Goal: Use online tool/utility: Utilize a website feature to perform a specific function

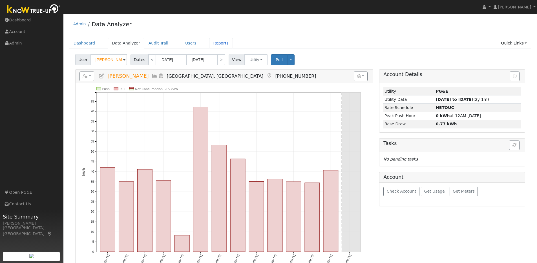
click at [212, 43] on link "Reports" at bounding box center [221, 43] width 24 height 10
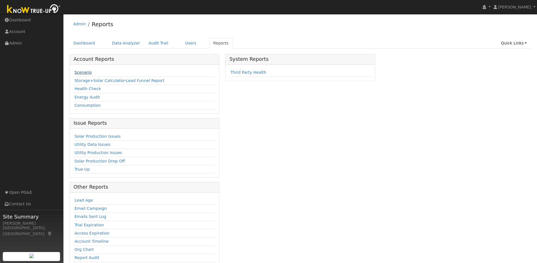
click at [83, 72] on link "Scenario" at bounding box center [82, 72] width 17 height 5
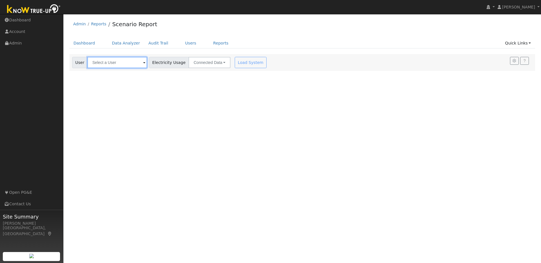
click at [125, 63] on input "text" at bounding box center [117, 62] width 60 height 11
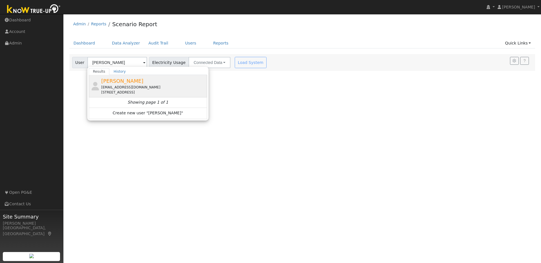
click at [165, 82] on div "[PERSON_NAME] [EMAIL_ADDRESS][DOMAIN_NAME] [STREET_ADDRESS]" at bounding box center [153, 86] width 105 height 18
type input "[PERSON_NAME]"
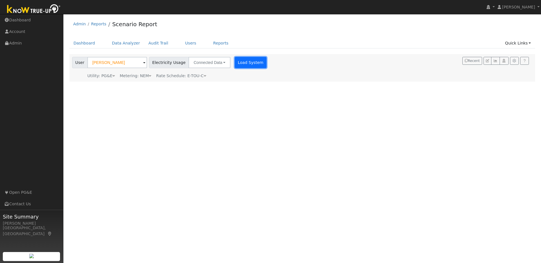
click at [246, 63] on button "Load System" at bounding box center [251, 62] width 32 height 11
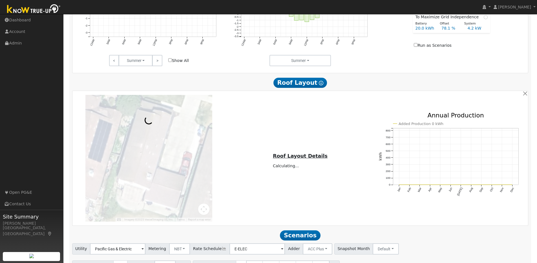
scroll to position [318, 0]
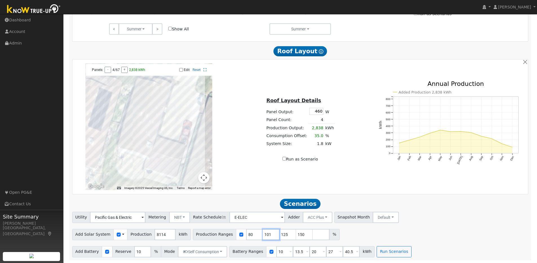
click at [267, 233] on input "101" at bounding box center [271, 234] width 17 height 11
click at [267, 233] on input "102" at bounding box center [271, 234] width 17 height 11
click at [267, 233] on input "103" at bounding box center [271, 234] width 17 height 11
click at [267, 233] on input "104" at bounding box center [271, 234] width 17 height 11
click at [267, 233] on input "105" at bounding box center [271, 234] width 17 height 11
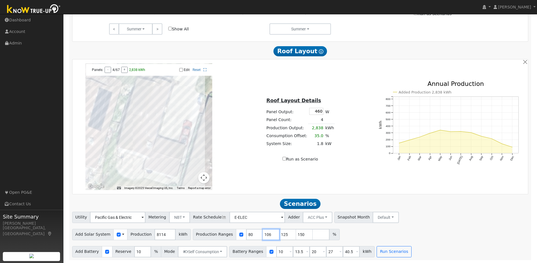
type input "106"
click at [267, 233] on input "106" at bounding box center [271, 234] width 17 height 11
click at [284, 233] on input "126" at bounding box center [287, 234] width 17 height 11
click at [284, 233] on input "127" at bounding box center [287, 234] width 17 height 11
click at [284, 233] on input "128" at bounding box center [287, 234] width 17 height 11
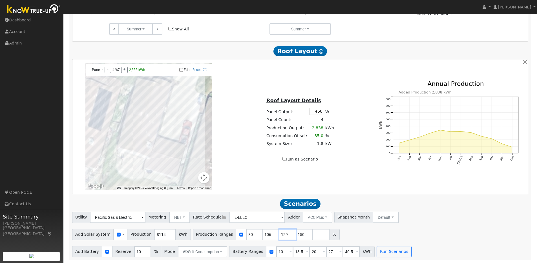
click at [284, 233] on input "129" at bounding box center [287, 234] width 17 height 11
type input "130"
click at [284, 233] on input "130" at bounding box center [287, 234] width 17 height 11
click at [299, 235] on input "150" at bounding box center [304, 234] width 17 height 11
type input "1"
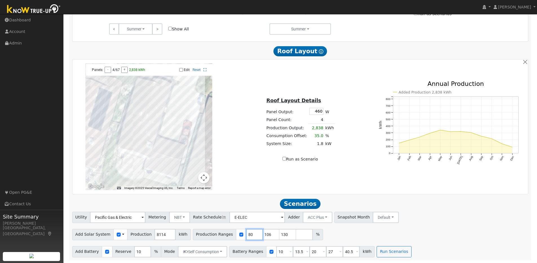
click at [247, 235] on input "80" at bounding box center [254, 234] width 17 height 11
type input "106"
type input "130"
type input "106"
drag, startPoint x: 281, startPoint y: 252, endPoint x: 267, endPoint y: 250, distance: 13.6
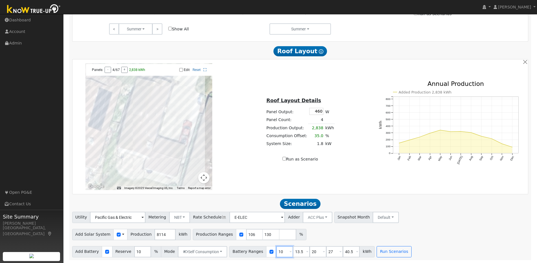
click at [267, 250] on div "Battery Ranges 10 Overrides Reserve % Mode None None Self Consumption Peak Savi…" at bounding box center [302, 251] width 146 height 11
type input "13.5"
type input "20"
type input "27"
type input "40.5"
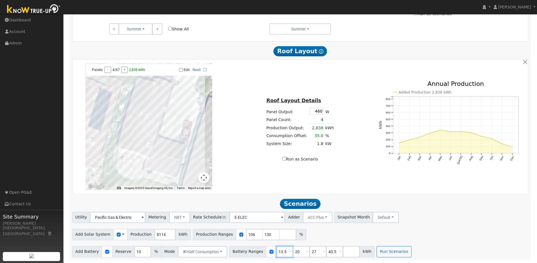
type input "13.5"
drag, startPoint x: 296, startPoint y: 253, endPoint x: 293, endPoint y: 252, distance: 3.4
click at [293, 252] on input "20" at bounding box center [301, 251] width 17 height 11
type input "27"
type input "40.5"
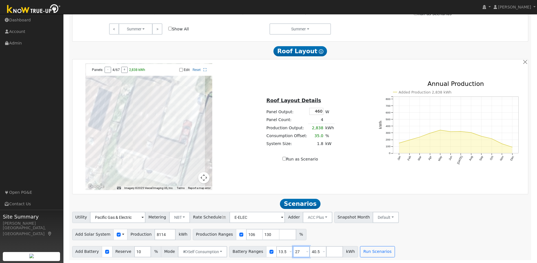
type input "27"
click at [301, 251] on div "Battery Ranges 13.5 Overrides Reserve % Mode None None Self Consumption Peak Sa…" at bounding box center [293, 251] width 129 height 11
drag, startPoint x: 295, startPoint y: 252, endPoint x: 290, endPoint y: 252, distance: 5.1
click at [293, 252] on input "27" at bounding box center [301, 251] width 17 height 11
click at [333, 252] on button "Run Scenarios" at bounding box center [344, 251] width 35 height 11
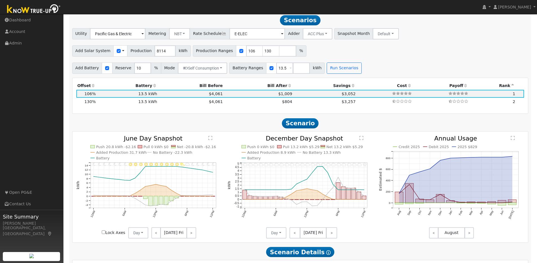
scroll to position [500, 0]
click at [144, 236] on button "Day" at bounding box center [138, 232] width 20 height 11
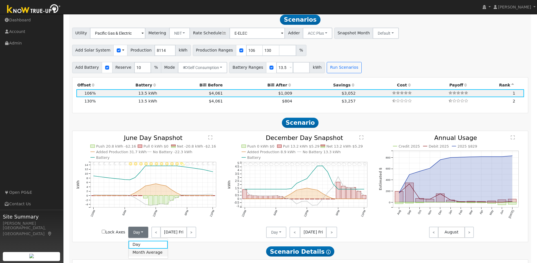
click at [140, 257] on link "Month Average" at bounding box center [148, 253] width 39 height 8
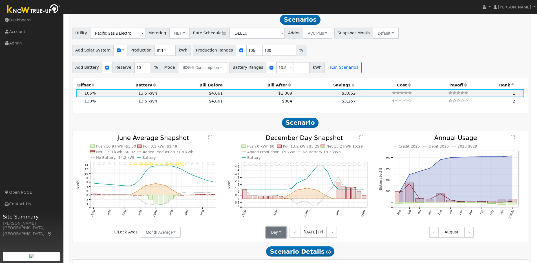
click at [279, 235] on button "Day" at bounding box center [276, 232] width 20 height 11
click at [280, 257] on link "Month Average" at bounding box center [286, 253] width 39 height 8
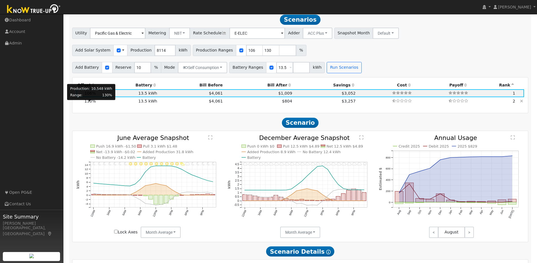
click at [90, 103] on span "130%" at bounding box center [90, 101] width 11 height 5
type input "7.0"
type input "$21,799"
type input "$10,630"
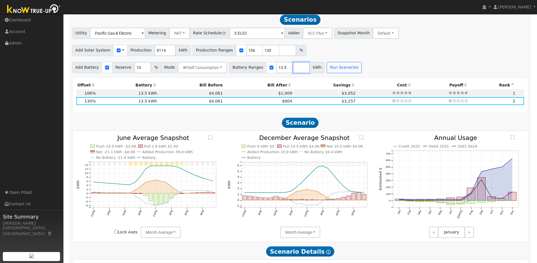
click at [293, 68] on input "number" at bounding box center [301, 67] width 17 height 11
type input "27"
click at [356, 69] on button "Run Scenarios" at bounding box center [360, 67] width 35 height 11
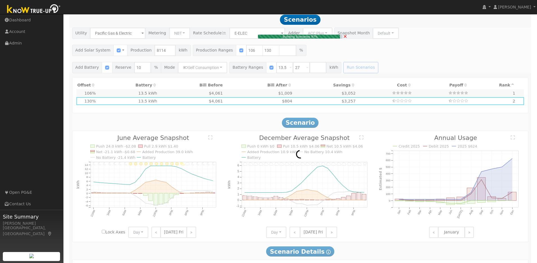
type input "5.7"
type input "$17,775"
type input "$9,423"
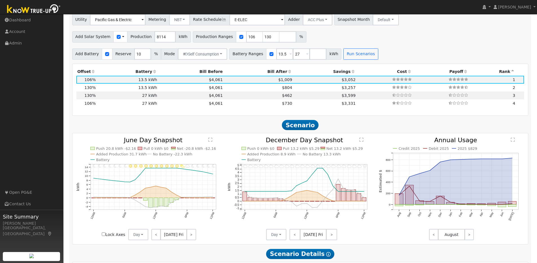
scroll to position [520, 0]
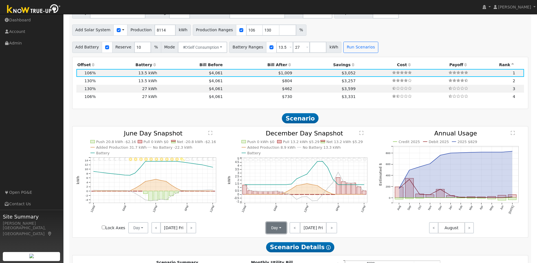
click at [283, 231] on button "Day" at bounding box center [276, 227] width 20 height 11
click at [283, 252] on link "Month Average" at bounding box center [286, 248] width 39 height 8
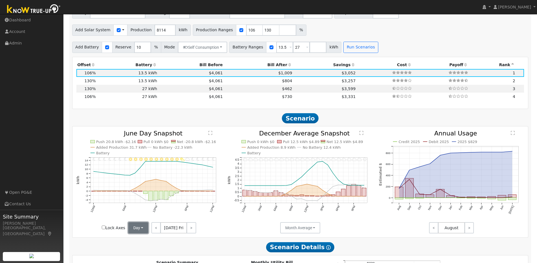
click at [141, 230] on button "Day" at bounding box center [138, 227] width 20 height 11
click at [142, 249] on link "Month Average" at bounding box center [148, 248] width 39 height 8
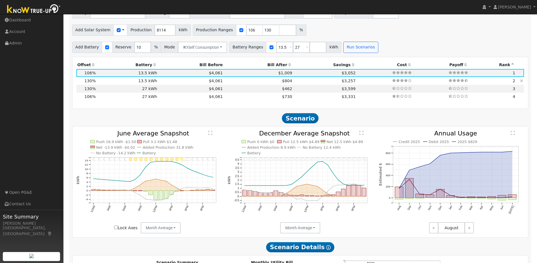
click at [113, 83] on td "13.5 kWh" at bounding box center [127, 81] width 61 height 8
type input "7.0"
type input "$21,799"
type input "$10,630"
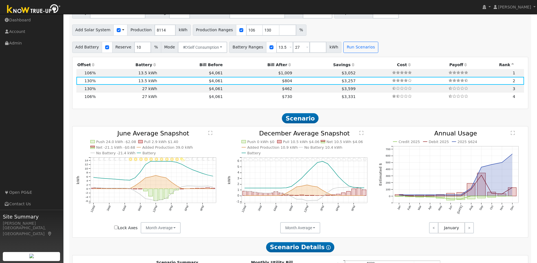
click at [92, 67] on icon at bounding box center [93, 65] width 5 height 4
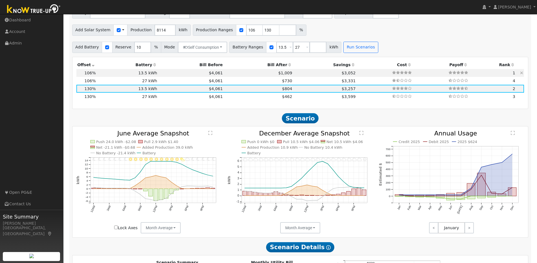
click at [102, 77] on td "13.5 kWh" at bounding box center [127, 73] width 61 height 8
type input "5.7"
type input "$17,775"
type input "$9,423"
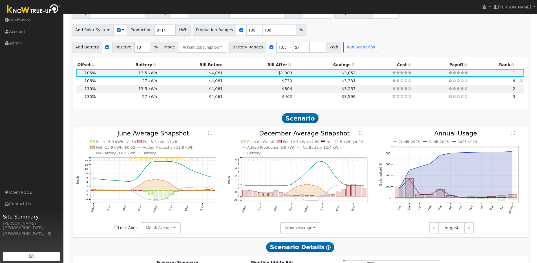
click at [118, 84] on td "27 kWh" at bounding box center [127, 81] width 61 height 8
type input "$27,270"
type input "$13,514"
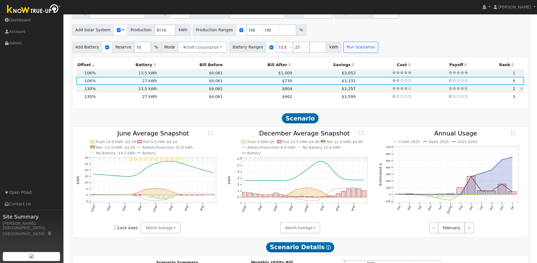
click at [118, 93] on td "13.5 kWh" at bounding box center [127, 89] width 61 height 8
type input "7.0"
type input "$21,799"
type input "$13,635"
type input "$10,630"
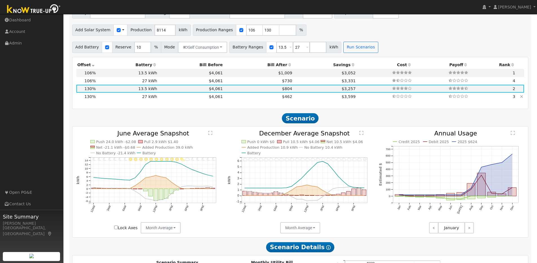
click at [118, 100] on td "27 kWh" at bounding box center [127, 97] width 61 height 8
type input "$27,270"
type input "$14,721"
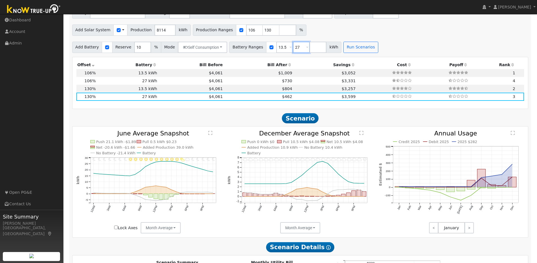
click at [295, 50] on input "27" at bounding box center [301, 47] width 17 height 11
click at [98, 75] on td "13.5 kWh" at bounding box center [127, 73] width 61 height 8
type input "5.7"
type input "$17,775"
type input "$13,635"
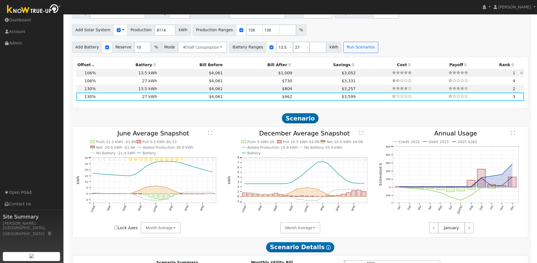
type input "$9,423"
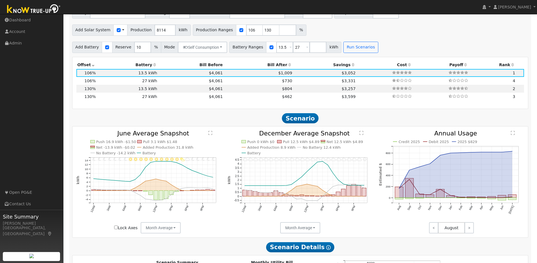
click at [152, 66] on icon at bounding box center [154, 65] width 5 height 4
click at [135, 91] on td "27 kWh" at bounding box center [127, 89] width 61 height 8
type input "$27,270"
type input "$13,514"
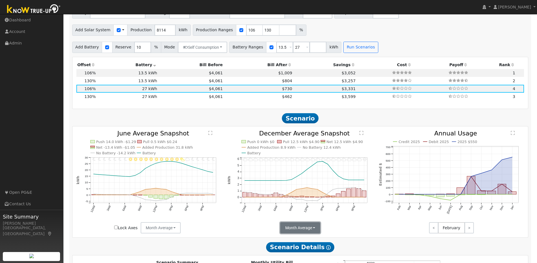
click at [317, 230] on button "Month Average" at bounding box center [300, 227] width 40 height 11
click at [288, 244] on link "Day" at bounding box center [300, 241] width 39 height 8
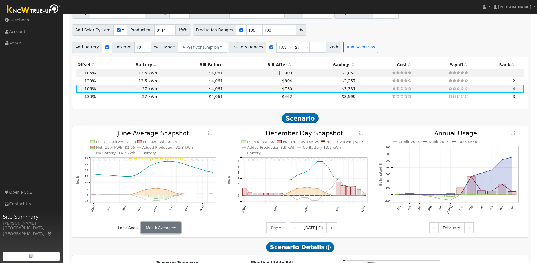
click at [178, 232] on button "Month Average" at bounding box center [161, 227] width 40 height 11
click at [151, 244] on link "Day" at bounding box center [160, 241] width 39 height 8
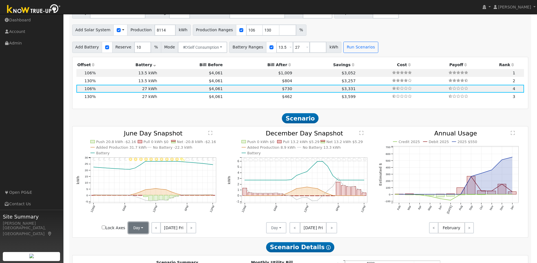
click at [142, 232] on button "Day" at bounding box center [138, 227] width 20 height 11
click at [140, 251] on link "Month Average" at bounding box center [148, 248] width 39 height 8
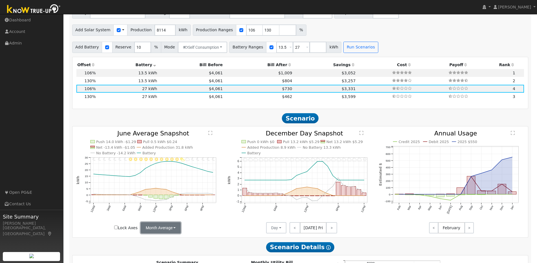
click at [174, 231] on button "Month Average" at bounding box center [161, 227] width 40 height 11
click at [153, 242] on link "Day" at bounding box center [160, 241] width 39 height 8
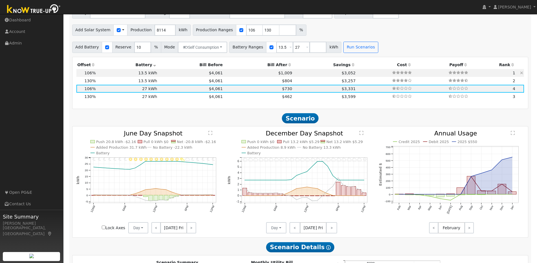
click at [97, 75] on td "13.5 kWh" at bounding box center [127, 73] width 61 height 8
type input "$13,635"
type input "$9,423"
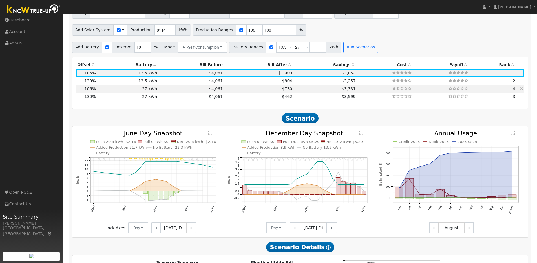
click at [102, 93] on td "27 kWh" at bounding box center [127, 89] width 61 height 8
type input "$27,270"
type input "$13,514"
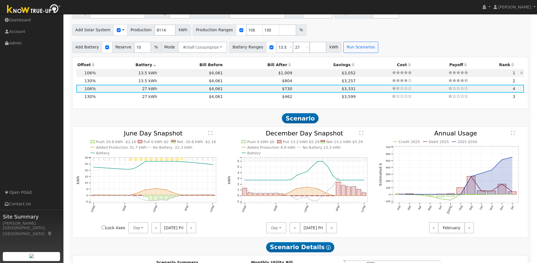
click at [102, 75] on td "13.5 kWh" at bounding box center [127, 73] width 61 height 8
type input "$13,635"
type input "$9,423"
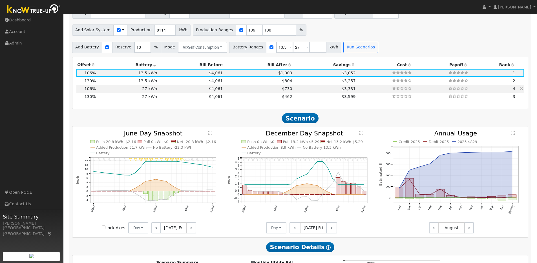
click at [103, 90] on td "27 kWh" at bounding box center [127, 89] width 61 height 8
type input "$27,270"
type input "$13,514"
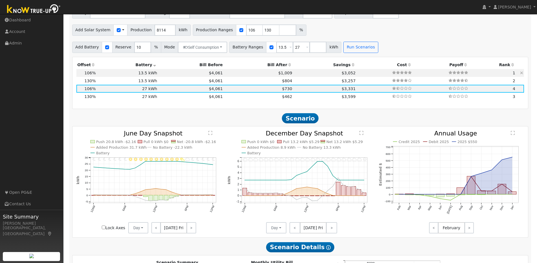
click at [103, 74] on td "13.5 kWh" at bounding box center [127, 73] width 61 height 8
type input "$13,635"
type input "$9,423"
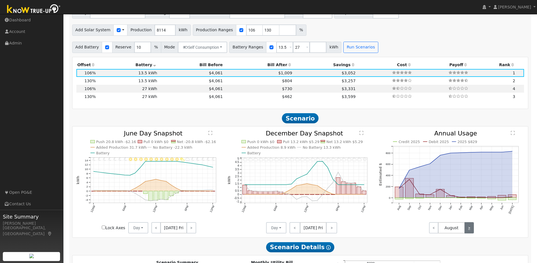
click at [471, 232] on link ">" at bounding box center [469, 227] width 9 height 11
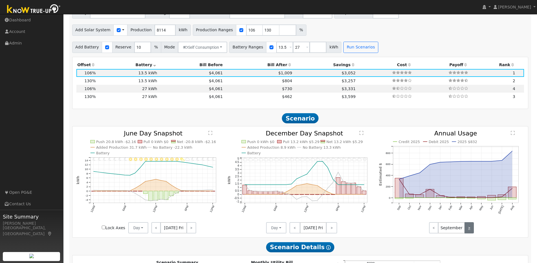
click at [471, 232] on link ">" at bounding box center [469, 227] width 9 height 11
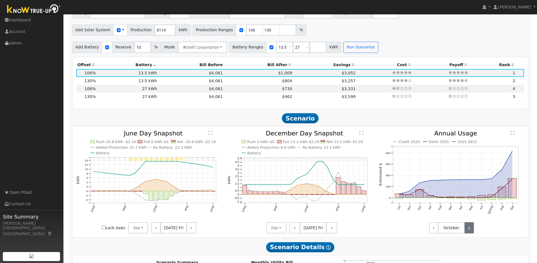
click at [471, 232] on link ">" at bounding box center [469, 227] width 9 height 11
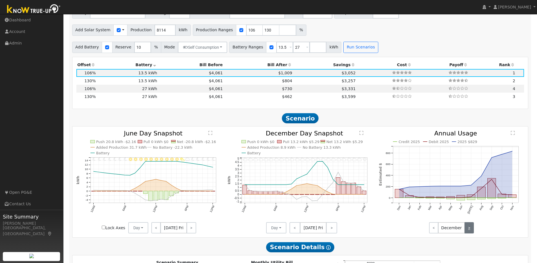
click at [471, 232] on link ">" at bounding box center [469, 227] width 9 height 11
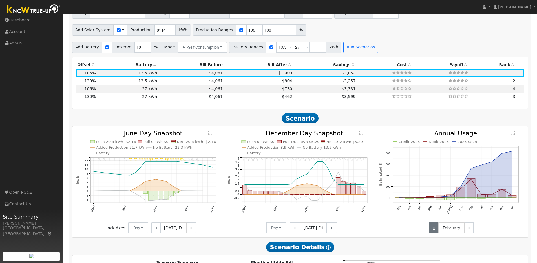
click at [435, 232] on link "<" at bounding box center [433, 227] width 9 height 11
click at [361, 135] on text "" at bounding box center [362, 133] width 4 height 5
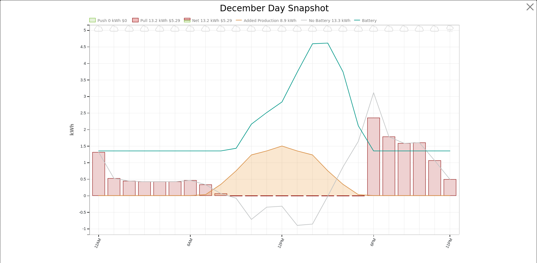
scroll to position [522, 0]
click at [529, 8] on button "button" at bounding box center [534, 7] width 11 height 11
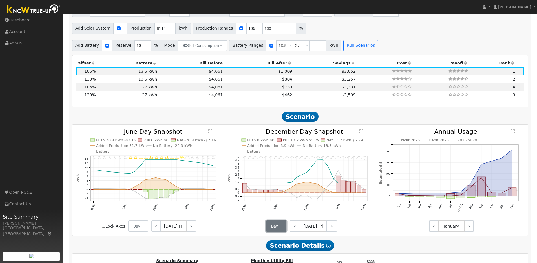
click at [281, 228] on button "Day" at bounding box center [276, 226] width 20 height 11
click at [278, 251] on link "Month Average" at bounding box center [286, 247] width 39 height 8
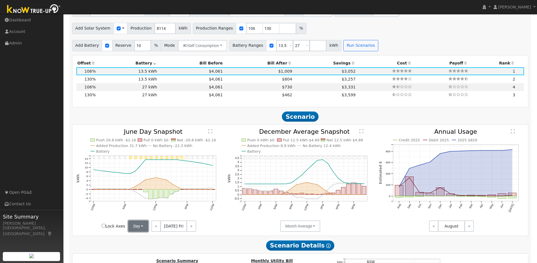
click at [134, 230] on button "Day" at bounding box center [138, 226] width 20 height 11
click at [147, 247] on link "Month Average" at bounding box center [148, 247] width 39 height 8
